Goal: Find specific page/section: Find specific page/section

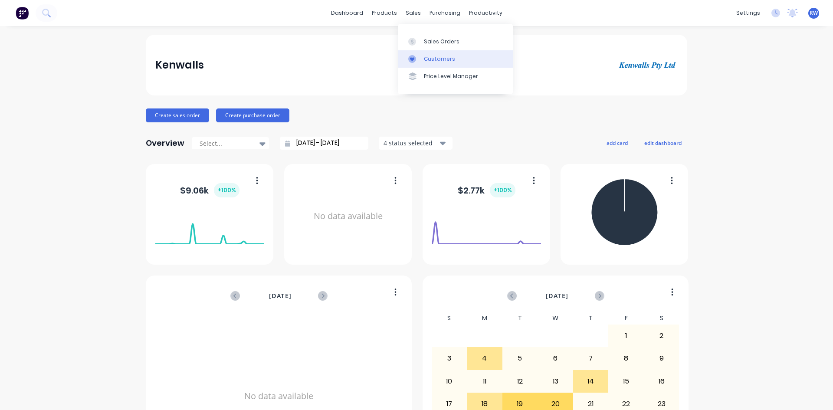
click at [424, 61] on div "Customers" at bounding box center [439, 59] width 31 height 8
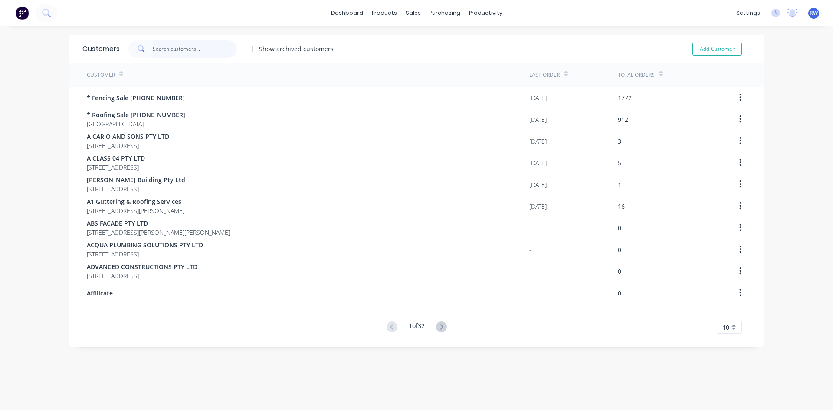
click at [185, 49] on input "text" at bounding box center [195, 48] width 85 height 17
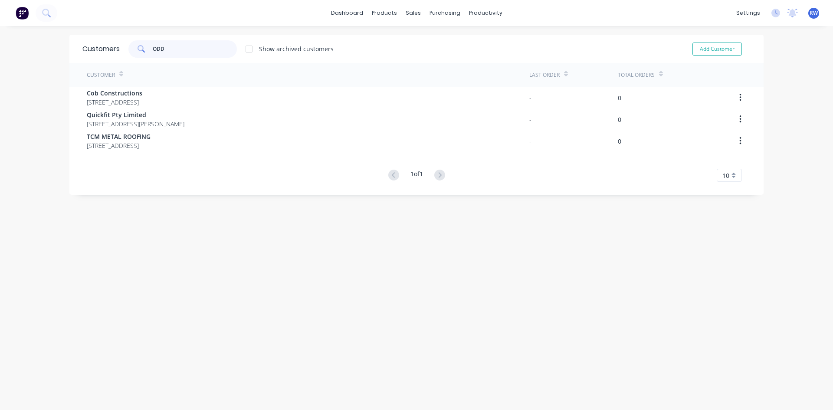
click at [196, 48] on input "ODD" at bounding box center [195, 48] width 85 height 17
type input "O"
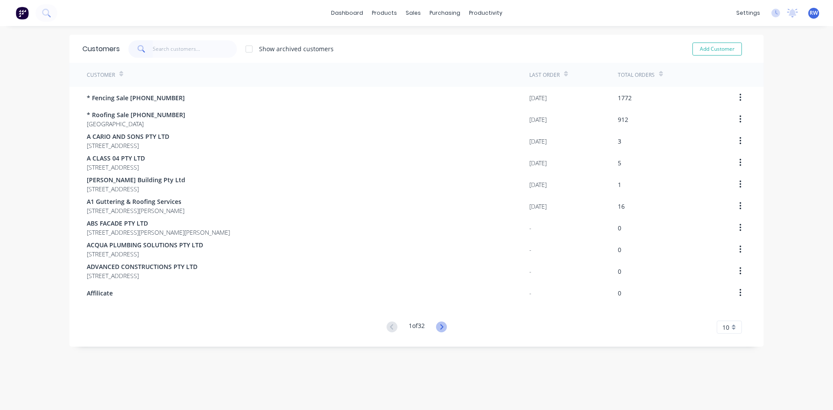
click at [437, 325] on icon at bounding box center [441, 326] width 11 height 11
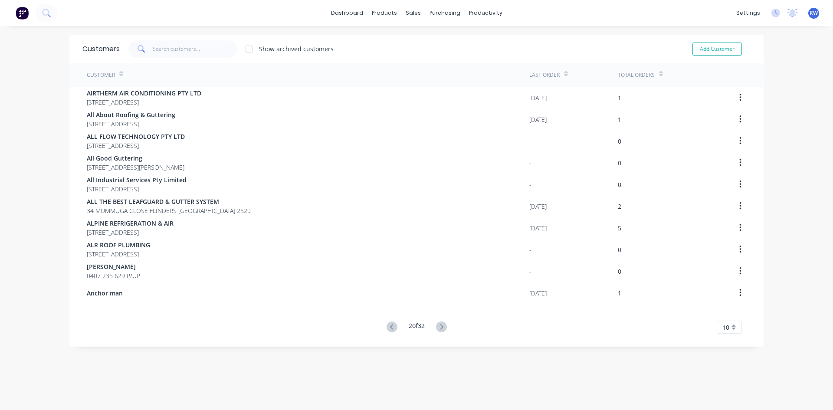
click at [438, 325] on icon at bounding box center [441, 326] width 11 height 11
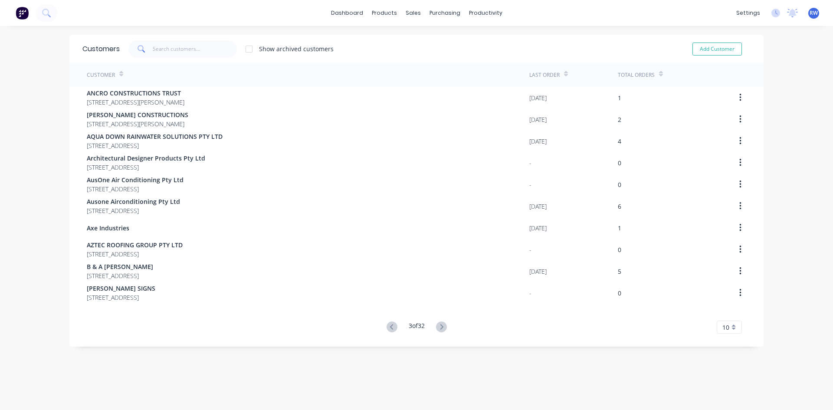
click at [440, 325] on icon at bounding box center [441, 326] width 3 height 5
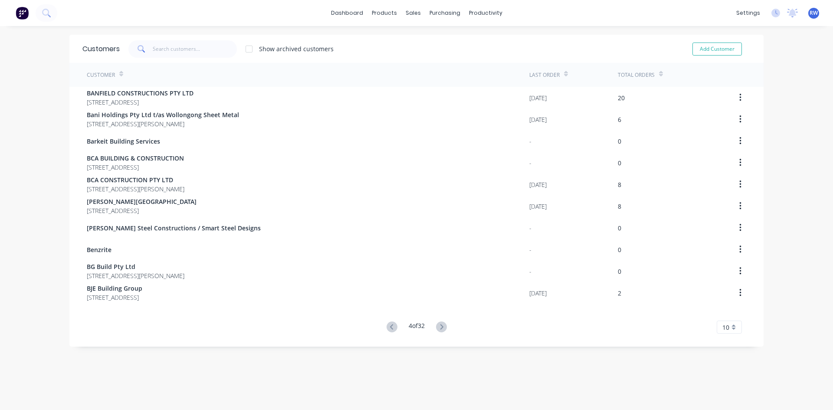
click at [440, 325] on icon at bounding box center [441, 326] width 3 height 5
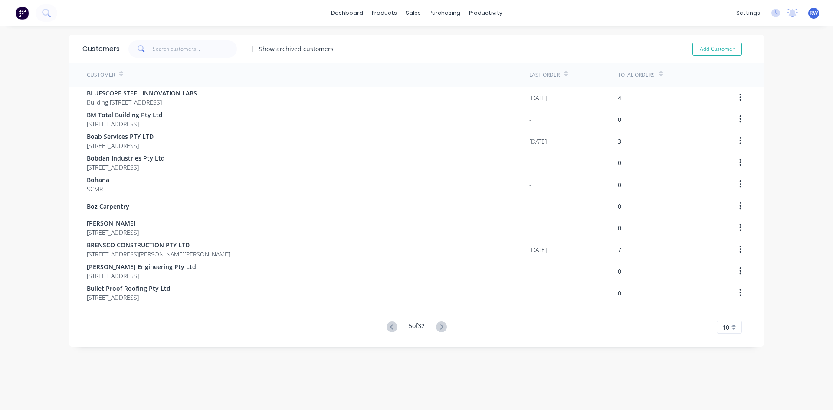
click at [440, 325] on icon at bounding box center [441, 326] width 3 height 5
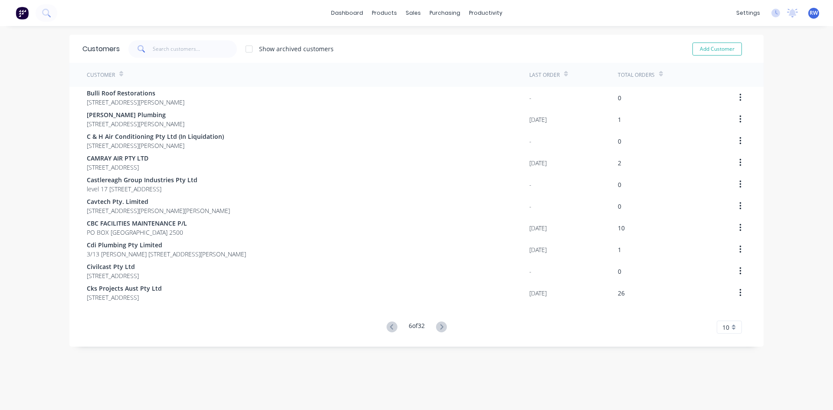
click at [440, 325] on icon at bounding box center [441, 326] width 3 height 5
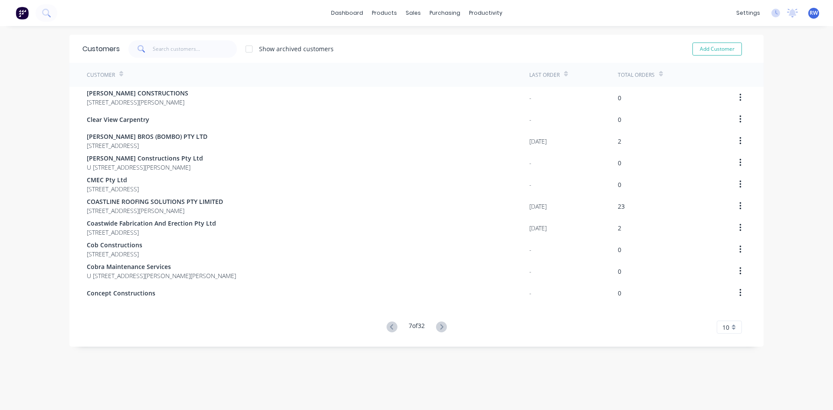
click at [440, 325] on icon at bounding box center [441, 326] width 3 height 5
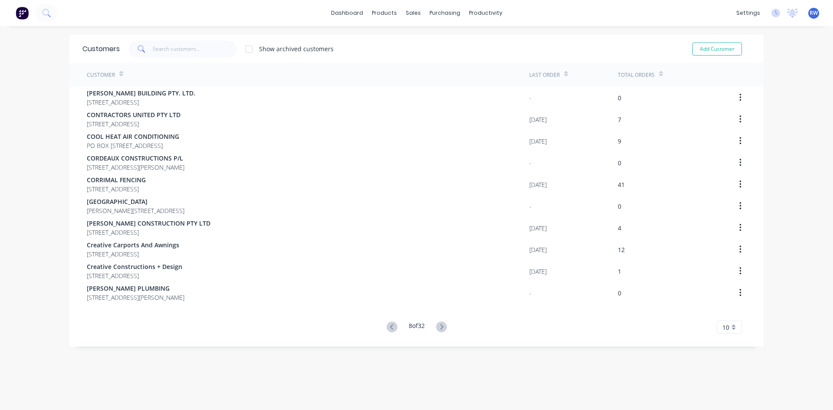
click at [440, 325] on icon at bounding box center [441, 326] width 3 height 5
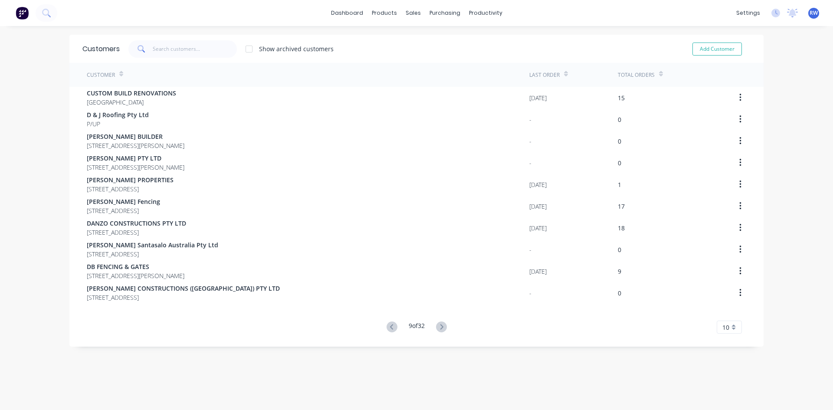
click at [440, 325] on icon at bounding box center [441, 326] width 3 height 5
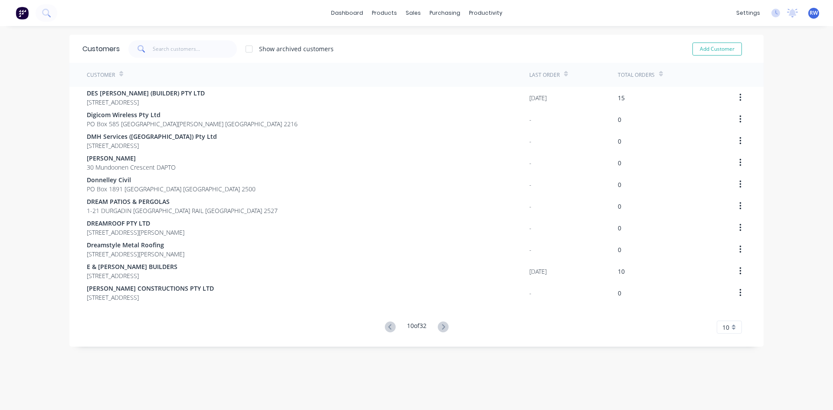
click at [438, 325] on icon at bounding box center [443, 326] width 11 height 11
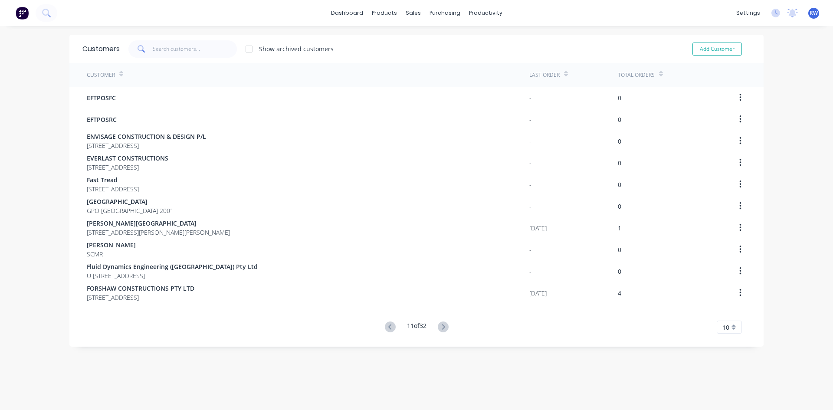
click at [438, 325] on icon at bounding box center [443, 326] width 11 height 11
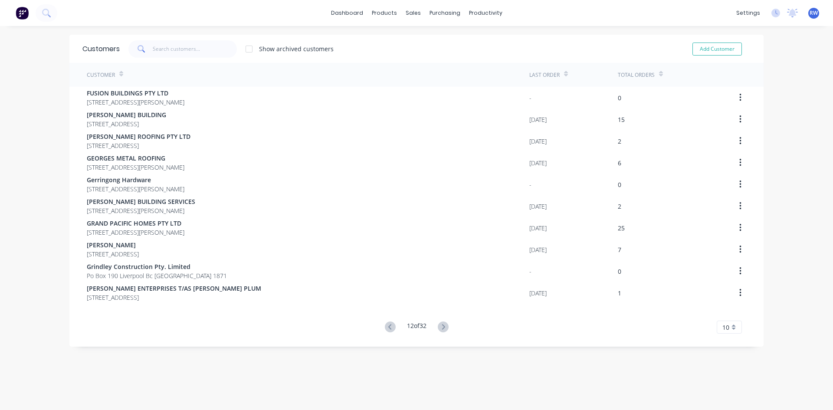
click at [438, 325] on icon at bounding box center [443, 326] width 11 height 11
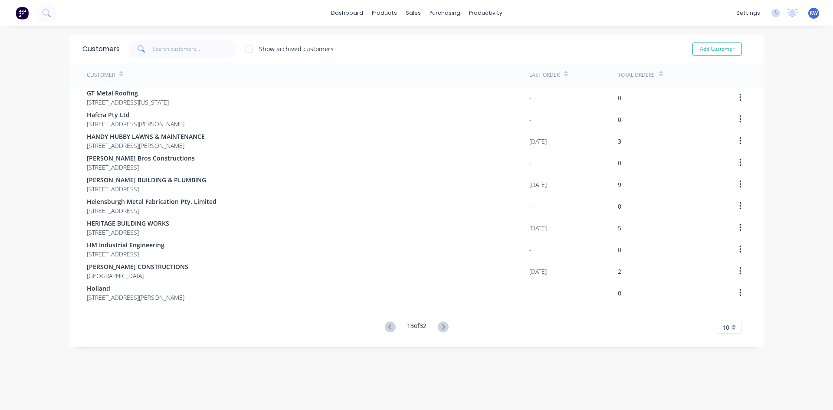
click at [438, 325] on icon at bounding box center [443, 326] width 11 height 11
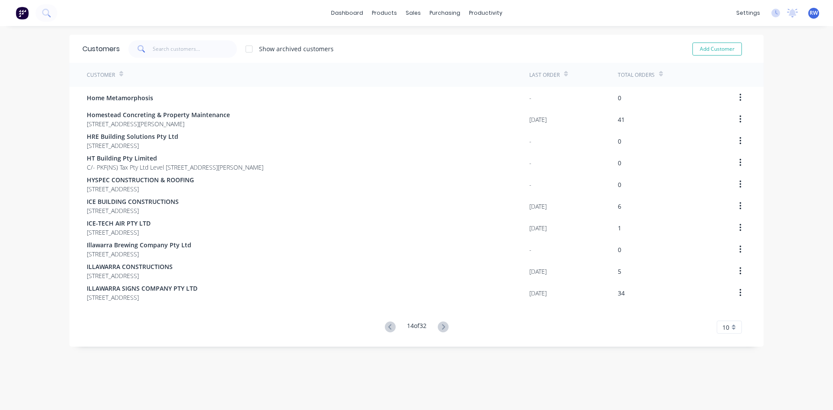
click at [438, 325] on icon at bounding box center [443, 326] width 11 height 11
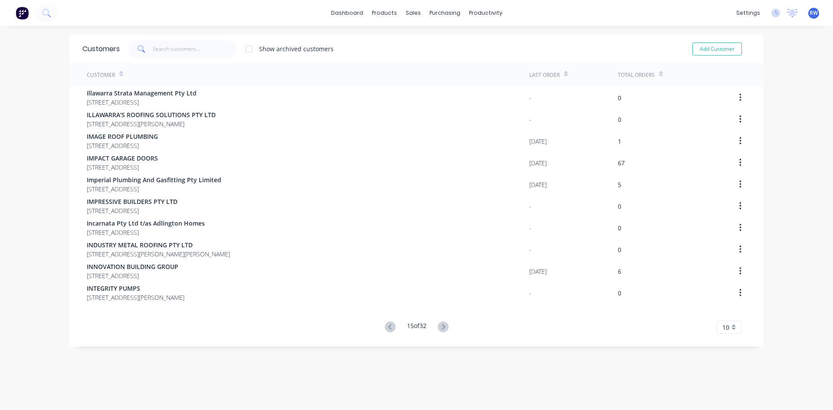
click at [438, 325] on icon at bounding box center [443, 326] width 11 height 11
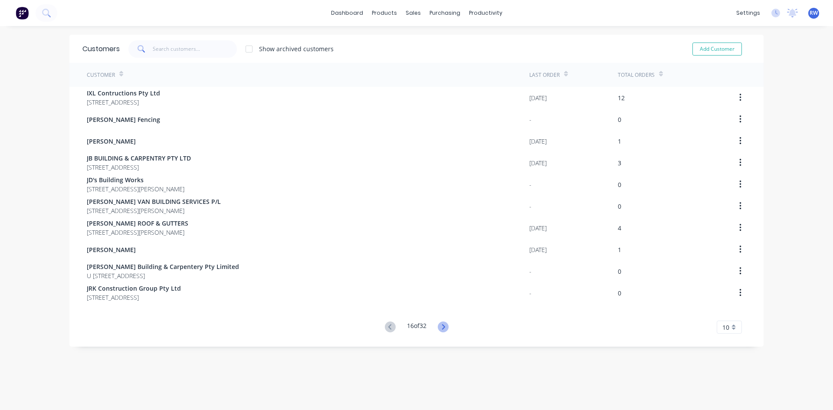
click at [441, 327] on icon at bounding box center [443, 326] width 11 height 11
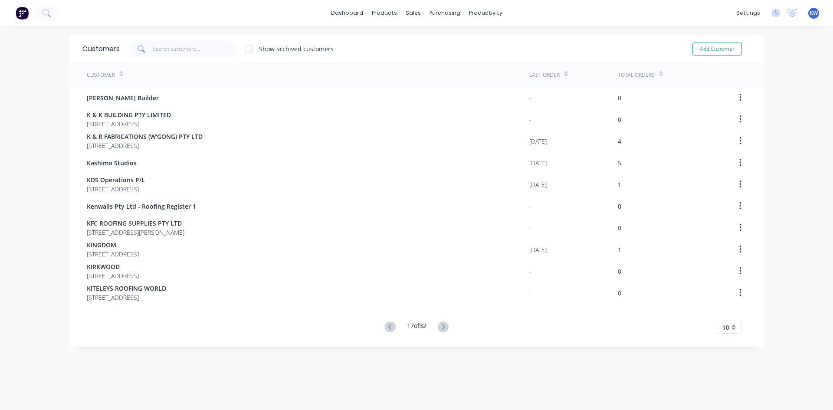
click at [441, 327] on icon at bounding box center [443, 326] width 11 height 11
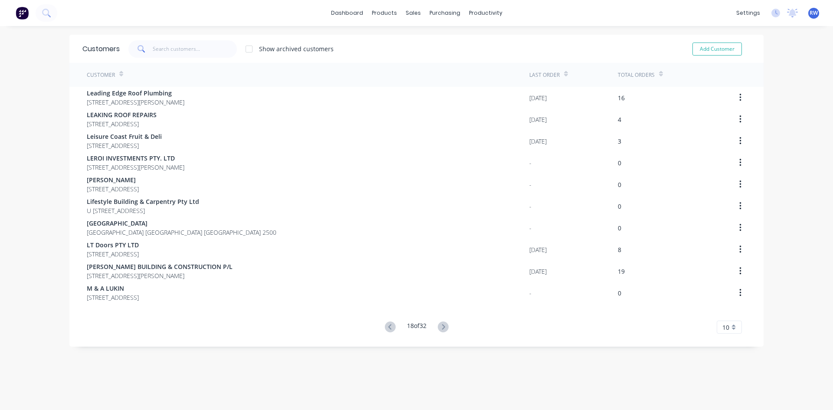
click at [441, 327] on icon at bounding box center [443, 326] width 11 height 11
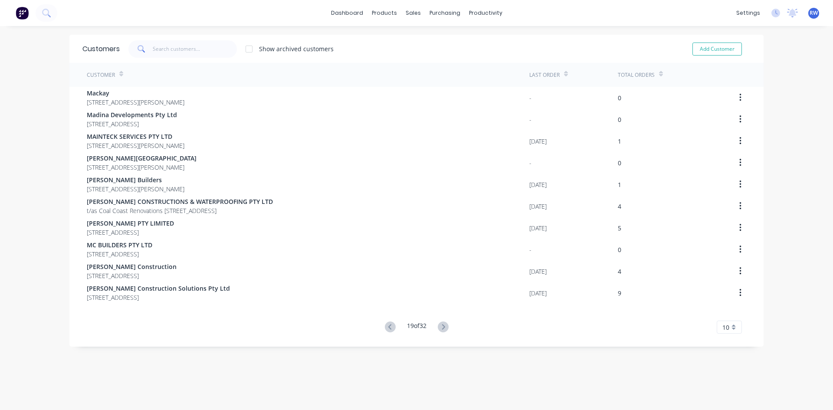
click at [441, 327] on icon at bounding box center [443, 326] width 11 height 11
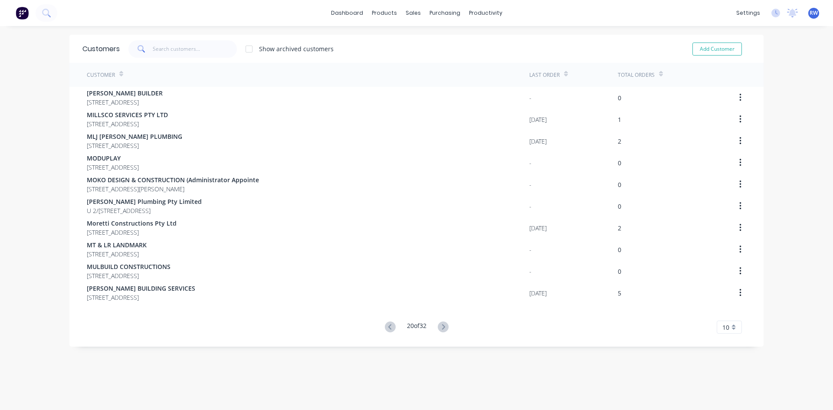
click at [441, 327] on icon at bounding box center [443, 326] width 11 height 11
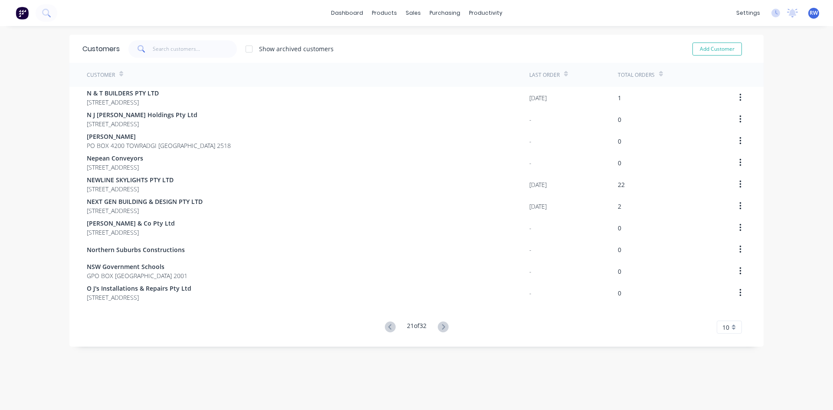
click at [441, 327] on icon at bounding box center [443, 326] width 11 height 11
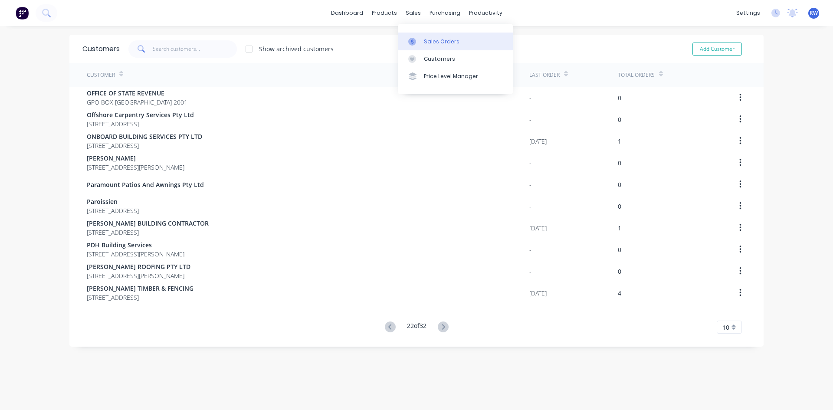
click at [416, 41] on div at bounding box center [414, 42] width 13 height 8
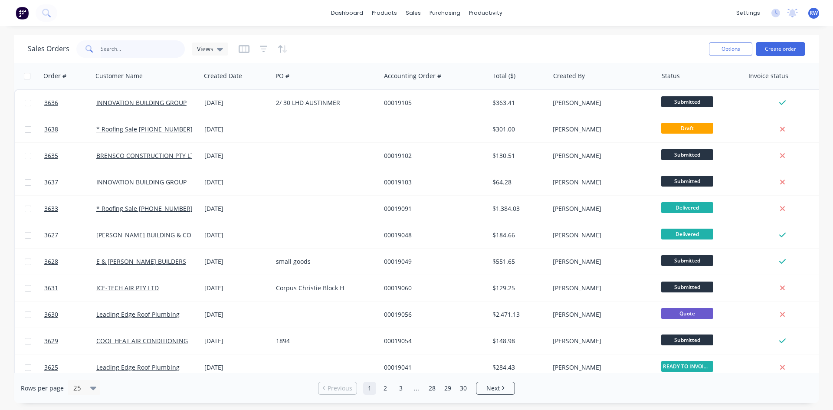
click at [119, 52] on input "text" at bounding box center [143, 48] width 85 height 17
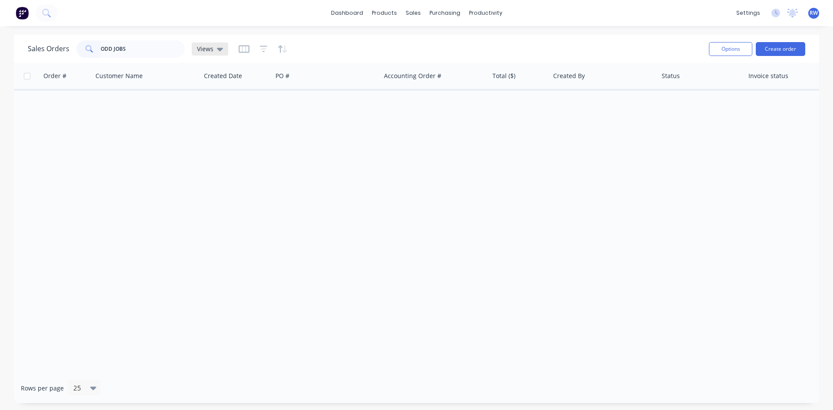
click at [218, 43] on div "Views" at bounding box center [210, 49] width 36 height 13
click at [218, 45] on icon at bounding box center [220, 49] width 6 height 10
click at [136, 45] on input "ODD JOBS" at bounding box center [143, 48] width 85 height 17
type input "O"
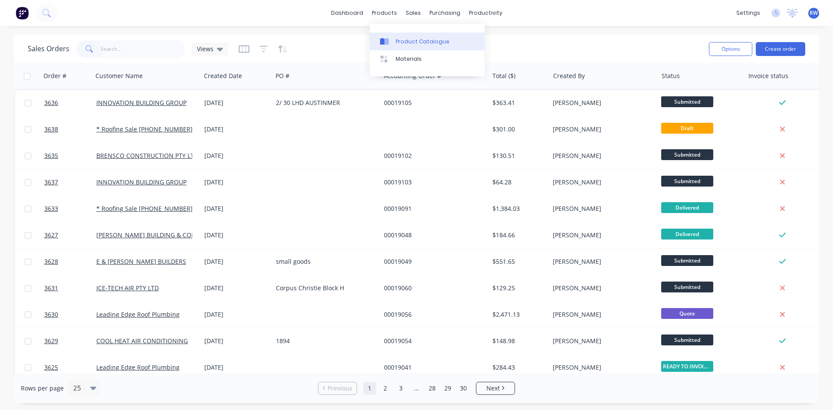
click at [401, 47] on link "Product Catalogue" at bounding box center [427, 41] width 115 height 17
